Goal: Navigation & Orientation: Find specific page/section

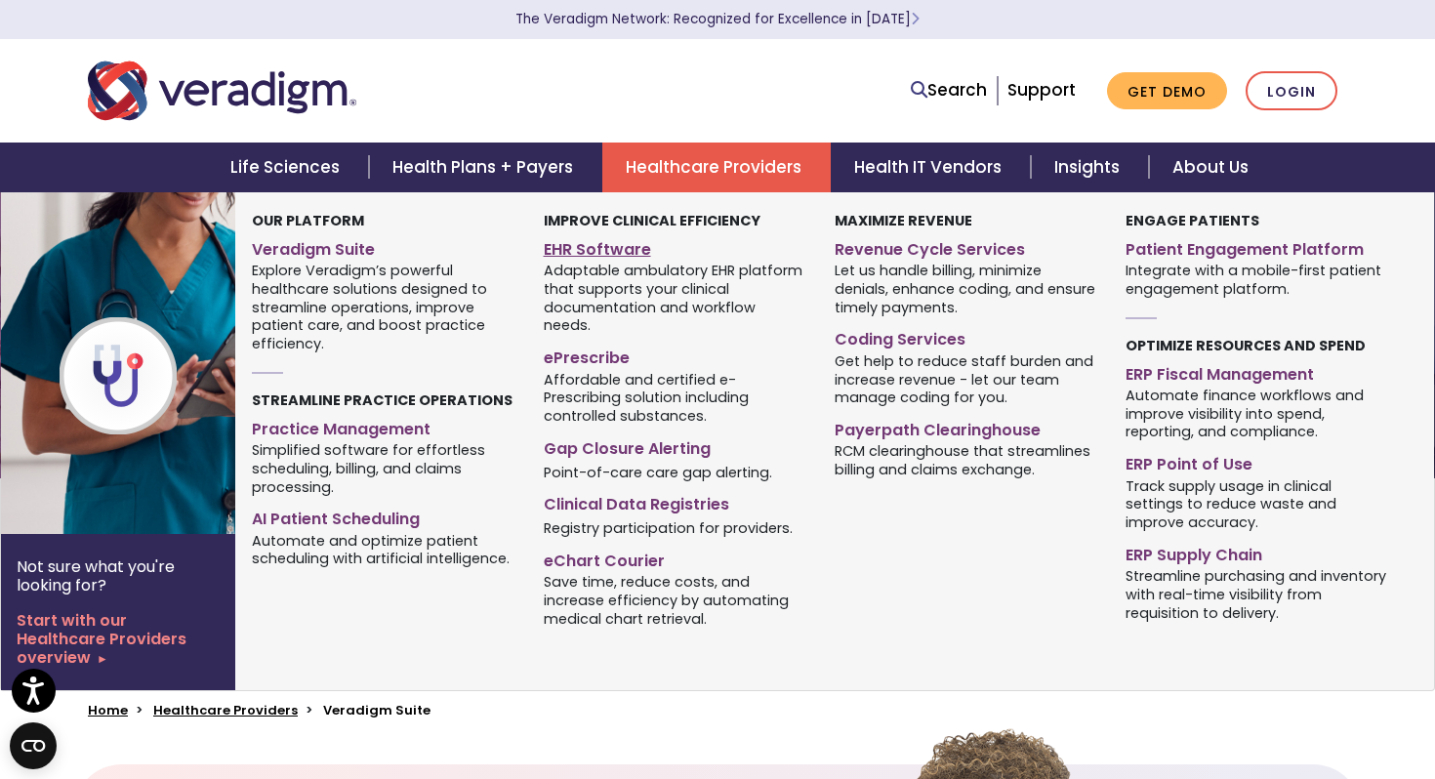
click at [627, 253] on link "EHR Software" at bounding box center [675, 246] width 262 height 28
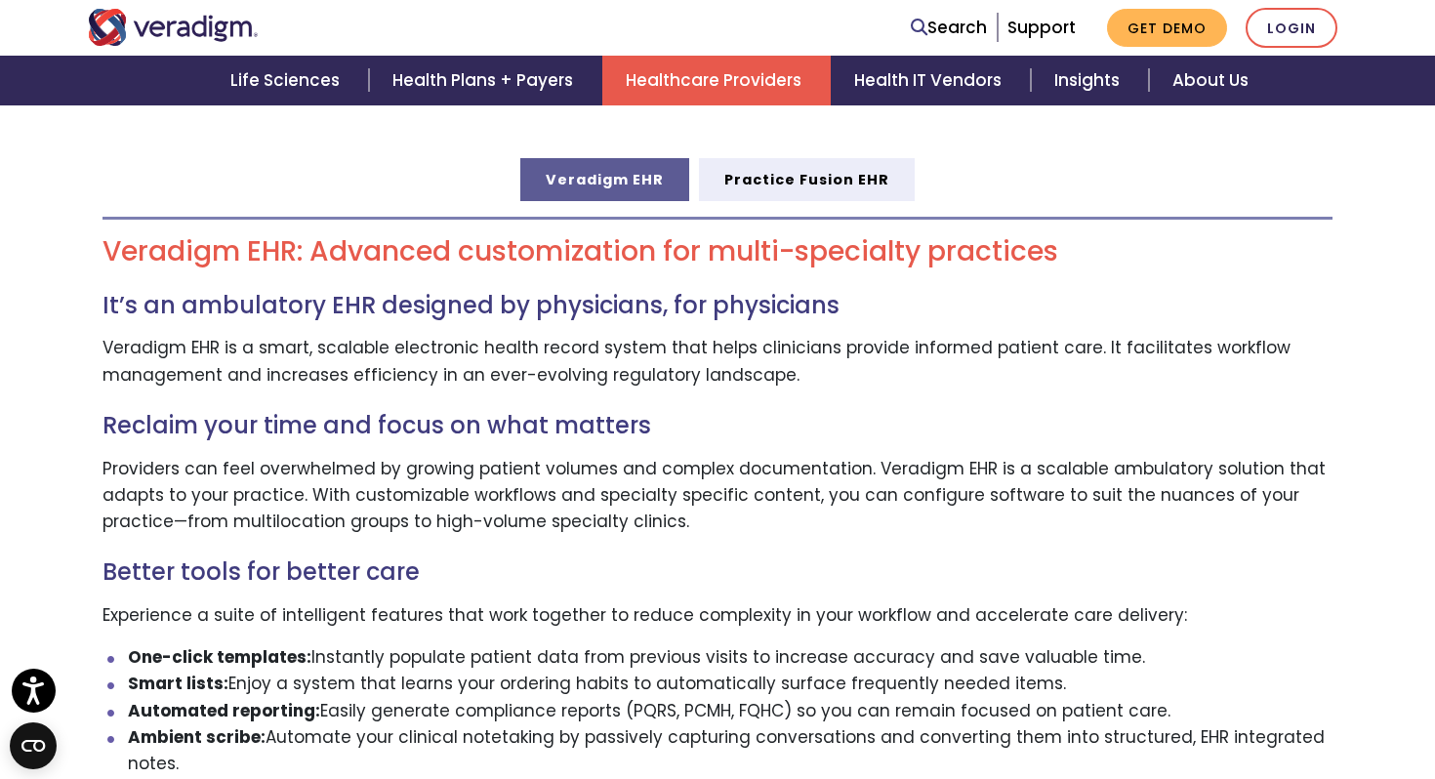
scroll to position [526, 0]
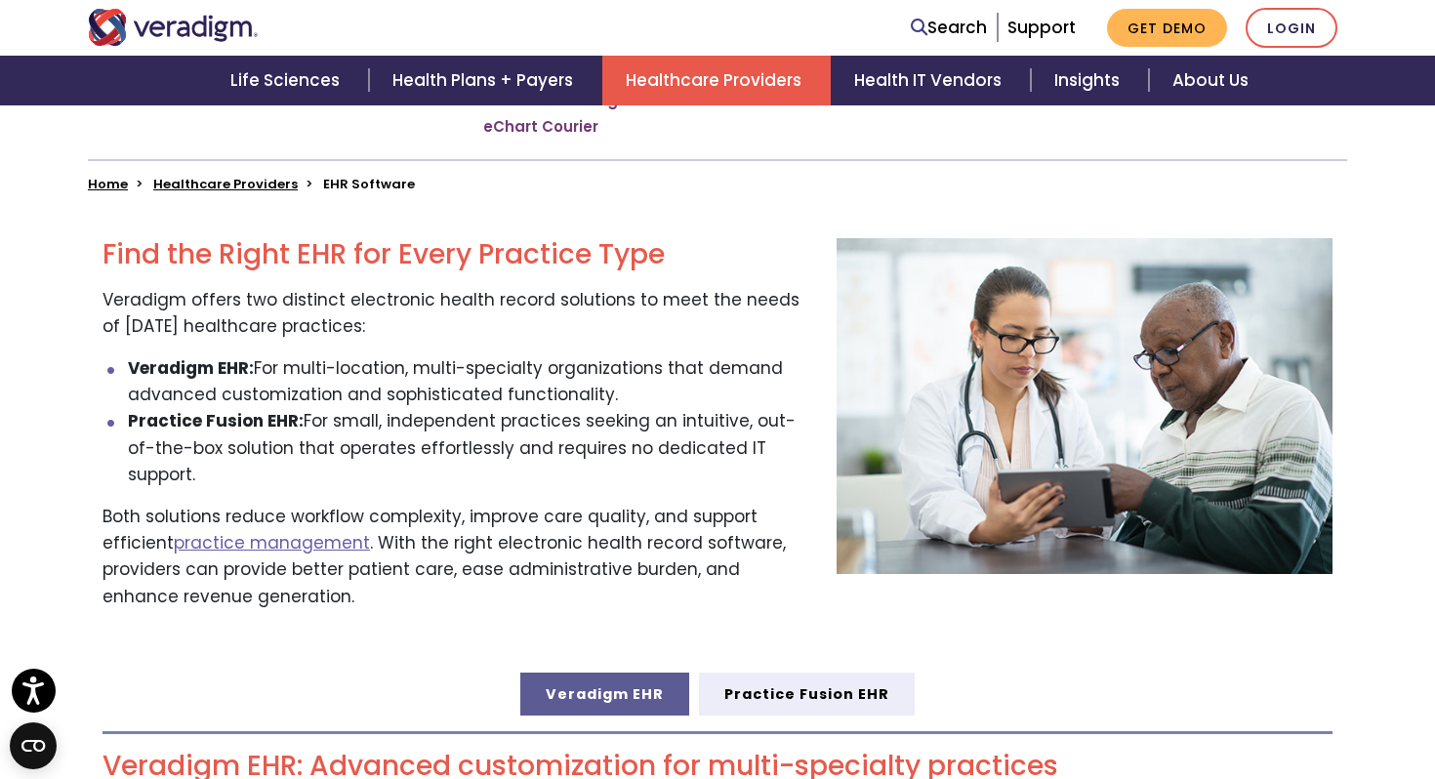
click at [602, 672] on link "Veradigm EHR" at bounding box center [604, 693] width 169 height 43
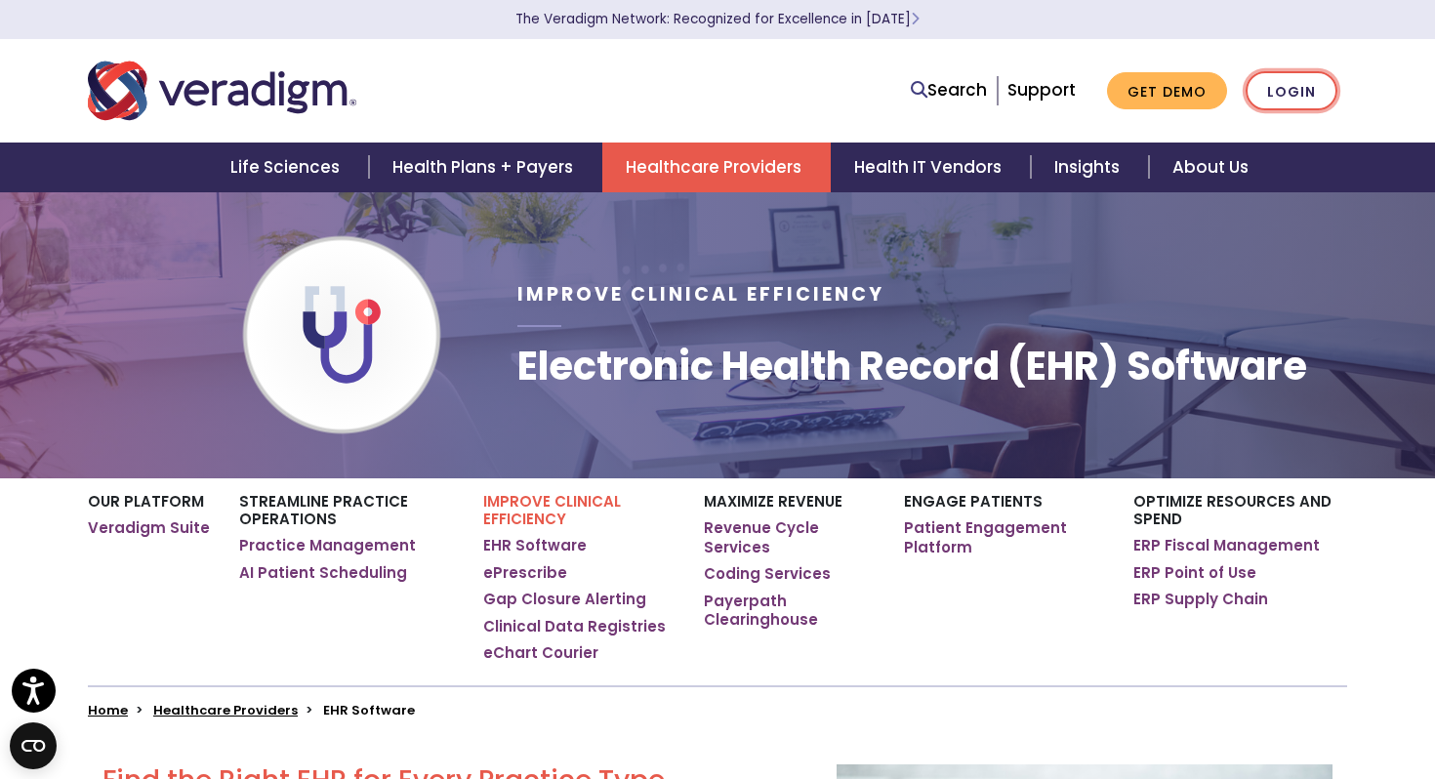
click at [1303, 92] on link "Login" at bounding box center [1291, 91] width 92 height 40
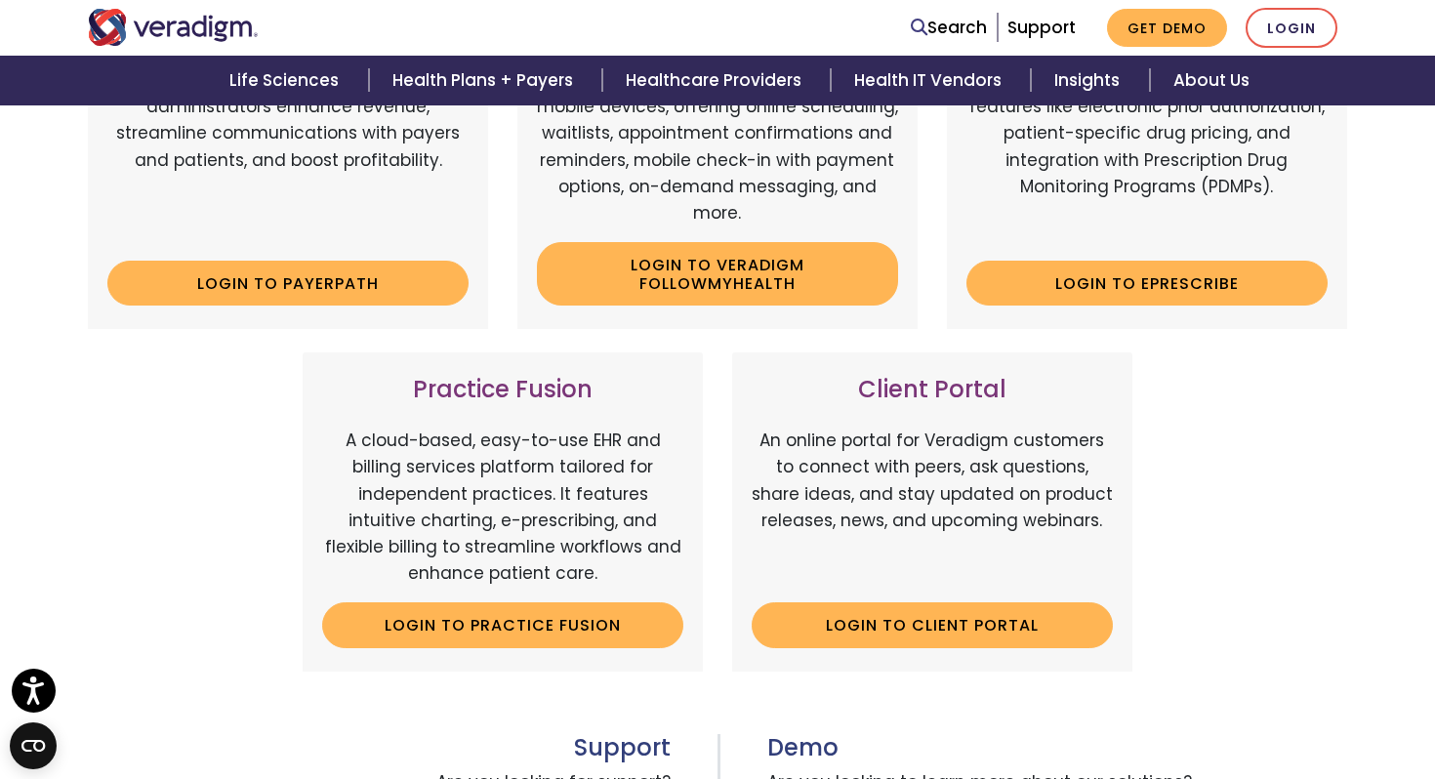
scroll to position [483, 0]
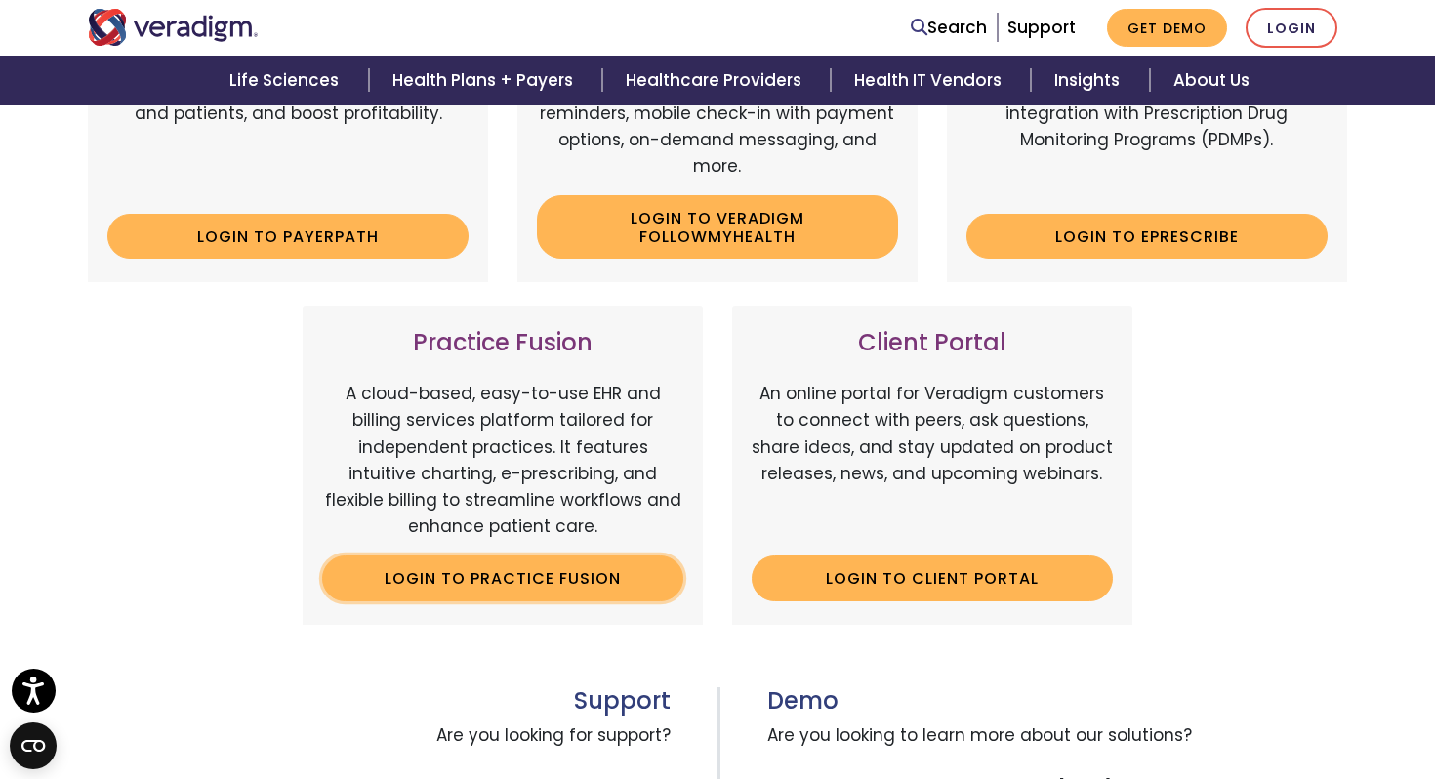
click at [566, 590] on link "Login to Practice Fusion" at bounding box center [502, 577] width 361 height 45
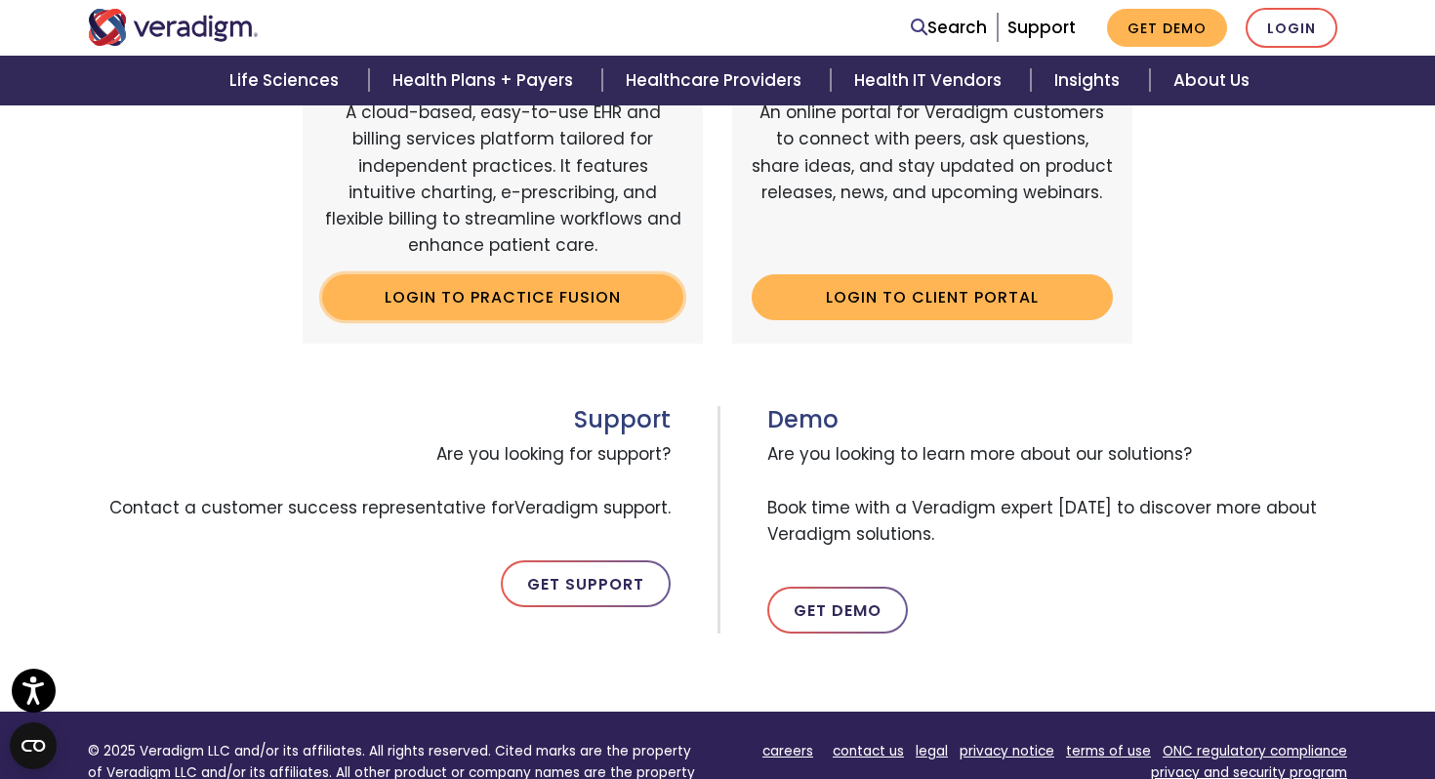
scroll to position [760, 0]
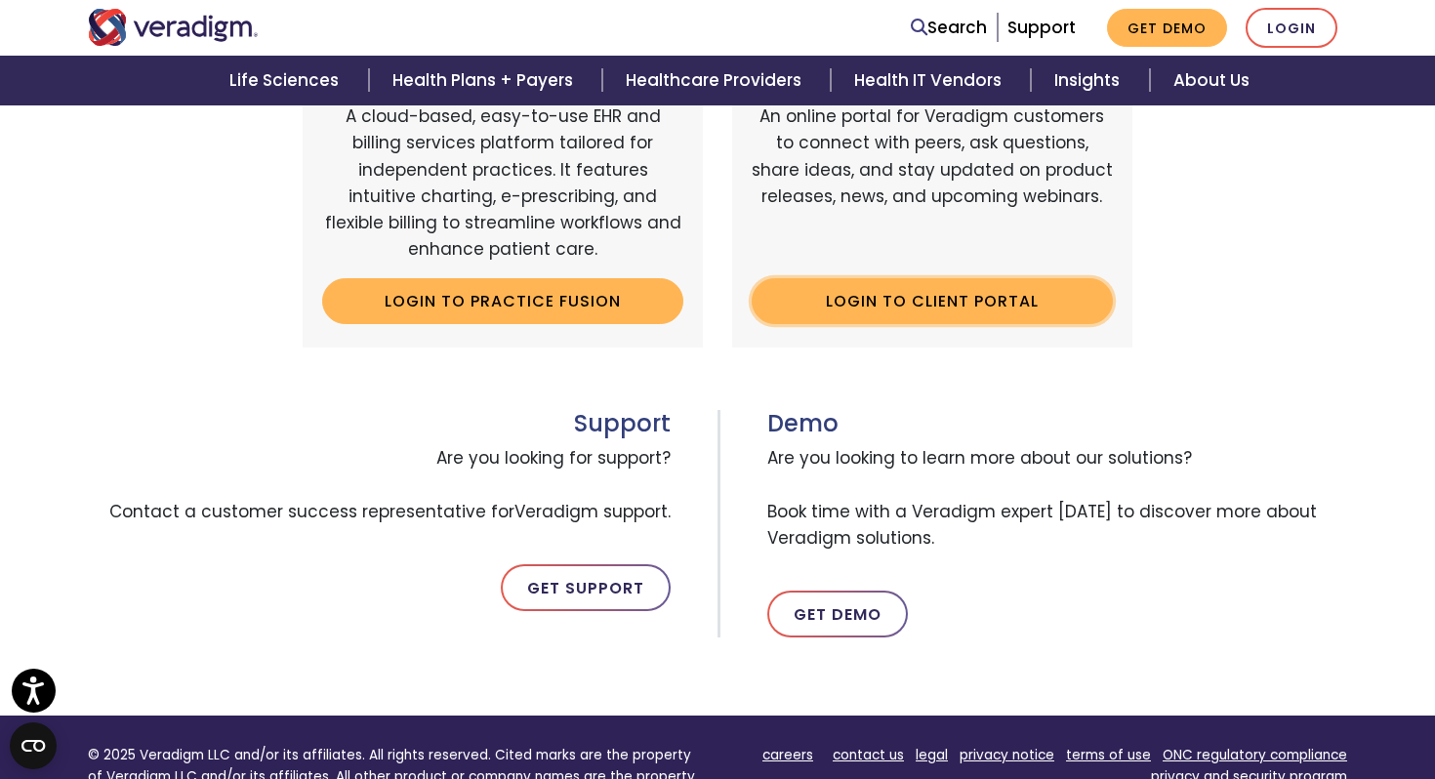
click at [897, 303] on link "Login to Client Portal" at bounding box center [932, 300] width 361 height 45
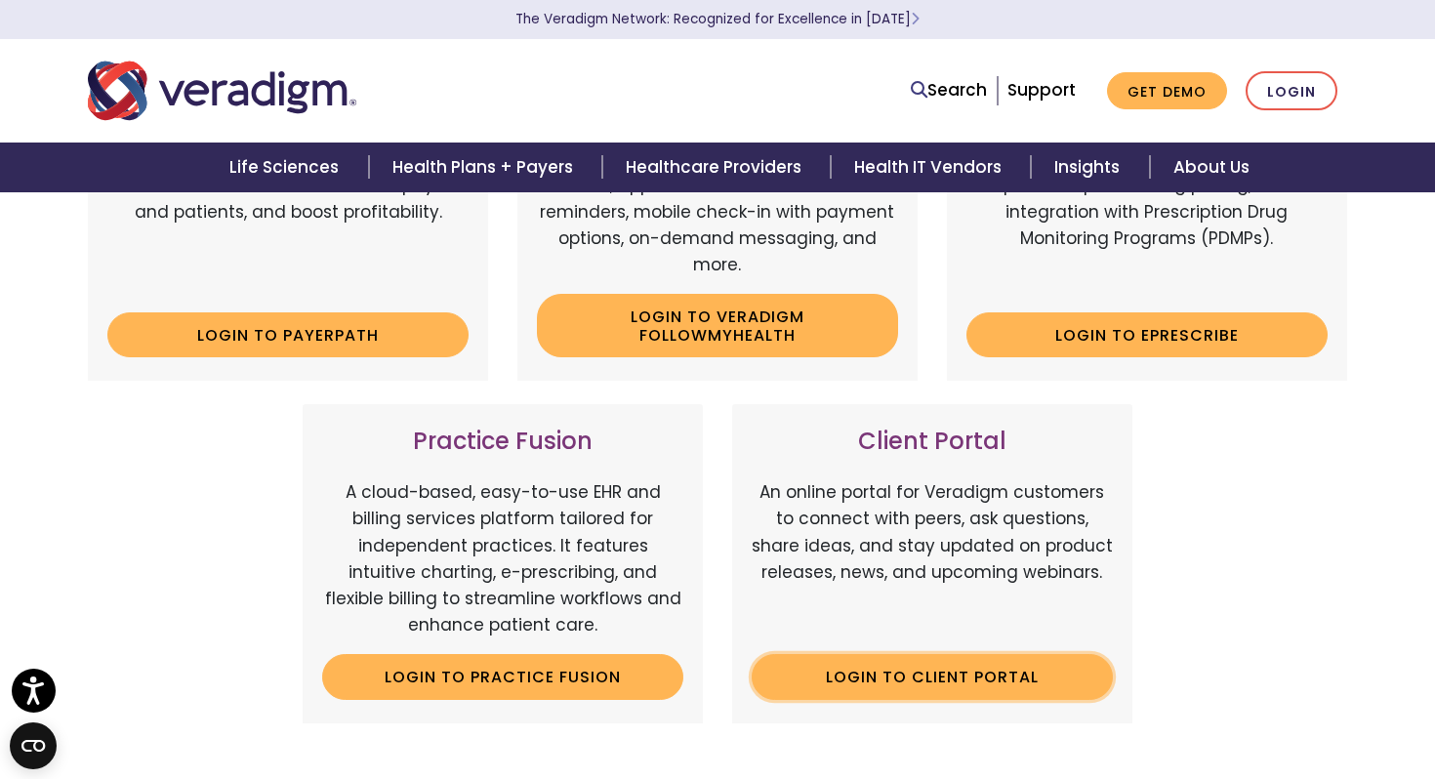
scroll to position [0, 0]
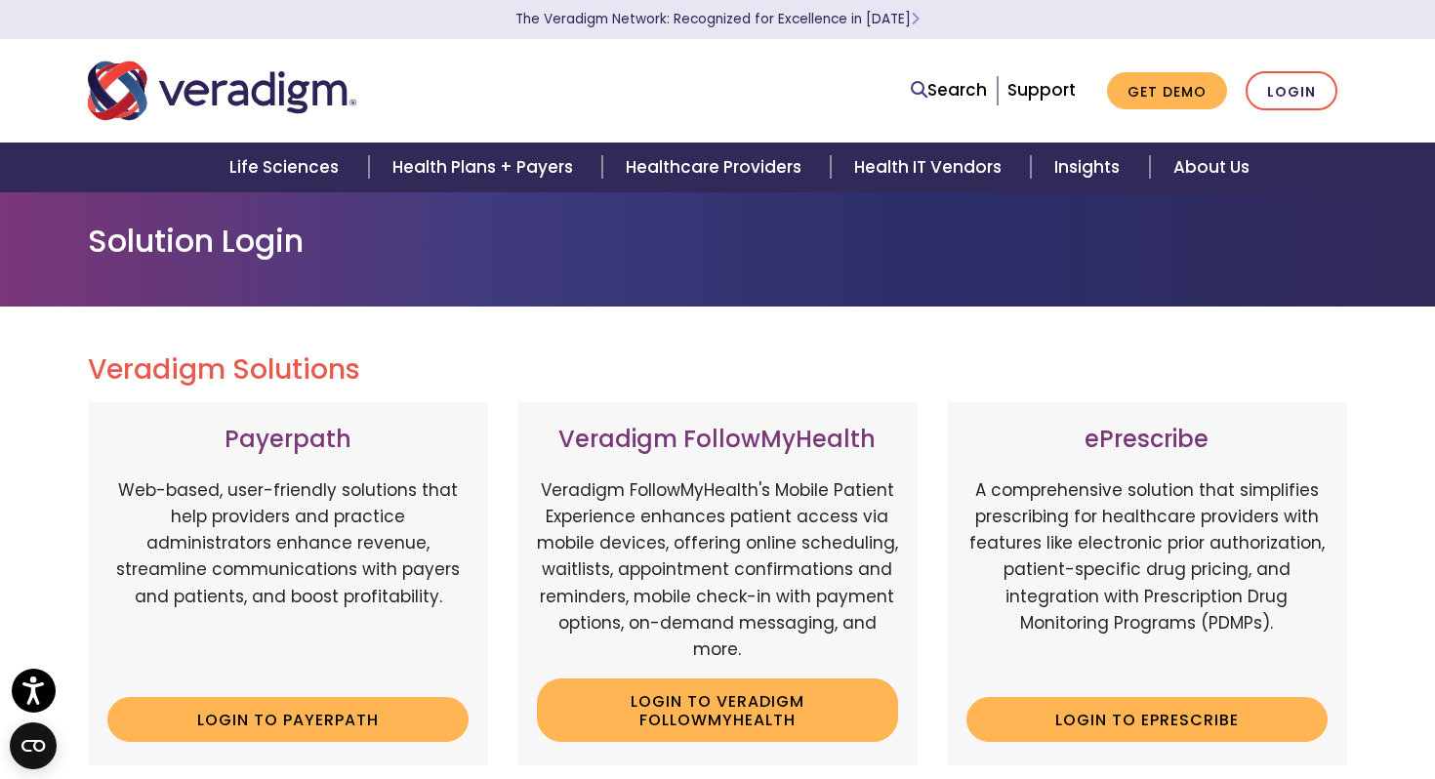
click at [882, 258] on h1 "Solution Login" at bounding box center [717, 241] width 1259 height 37
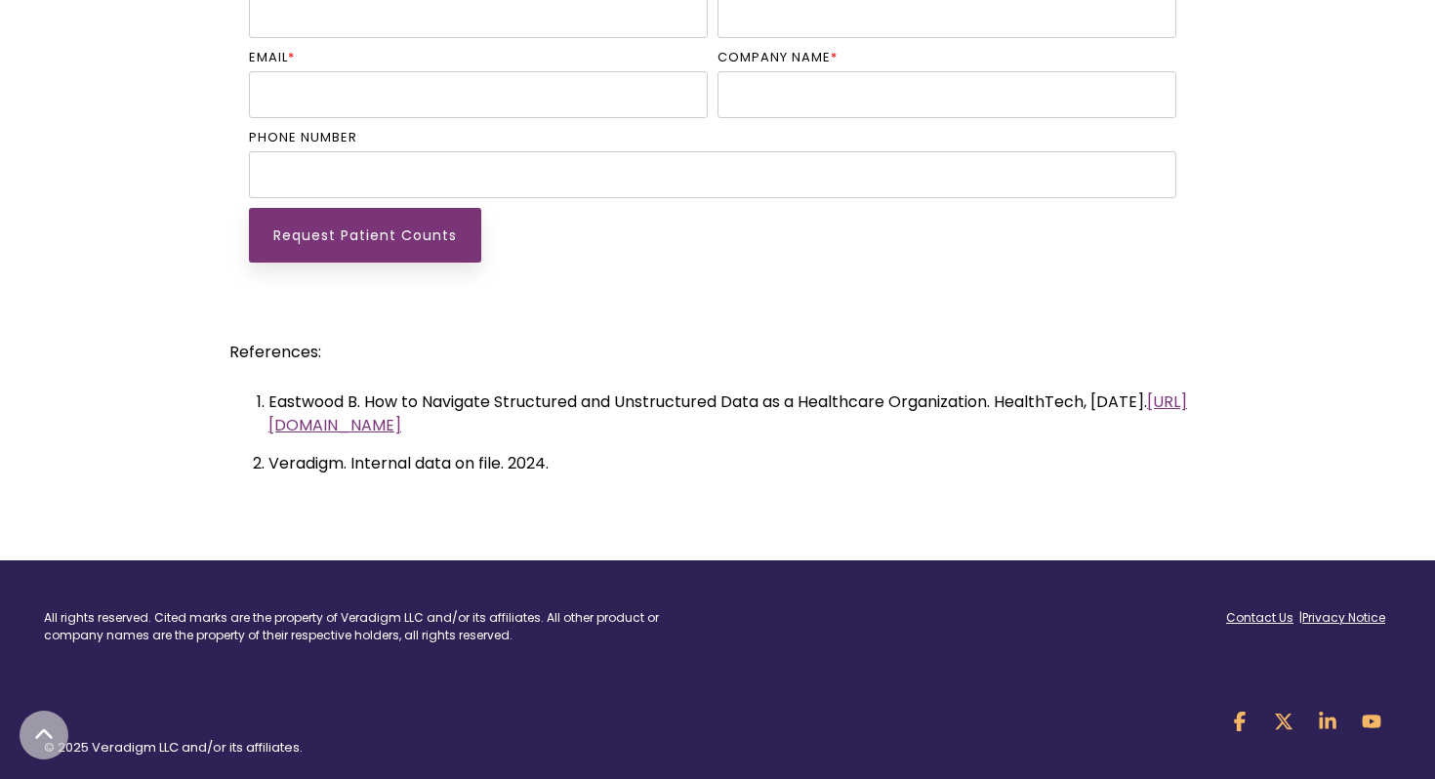
scroll to position [4935, 0]
